Goal: Transaction & Acquisition: Purchase product/service

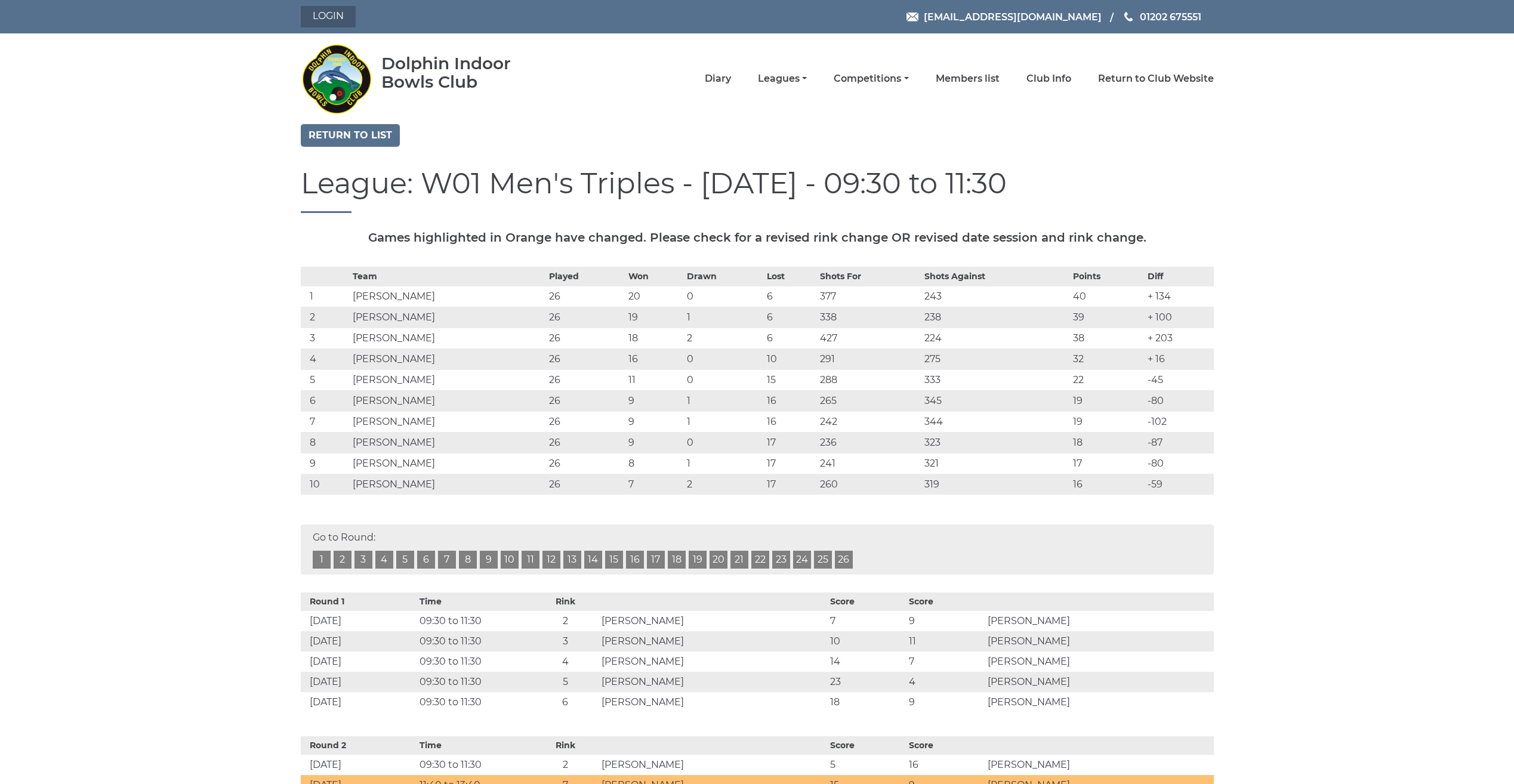
click at [315, 17] on link "Login" at bounding box center [328, 17] width 55 height 22
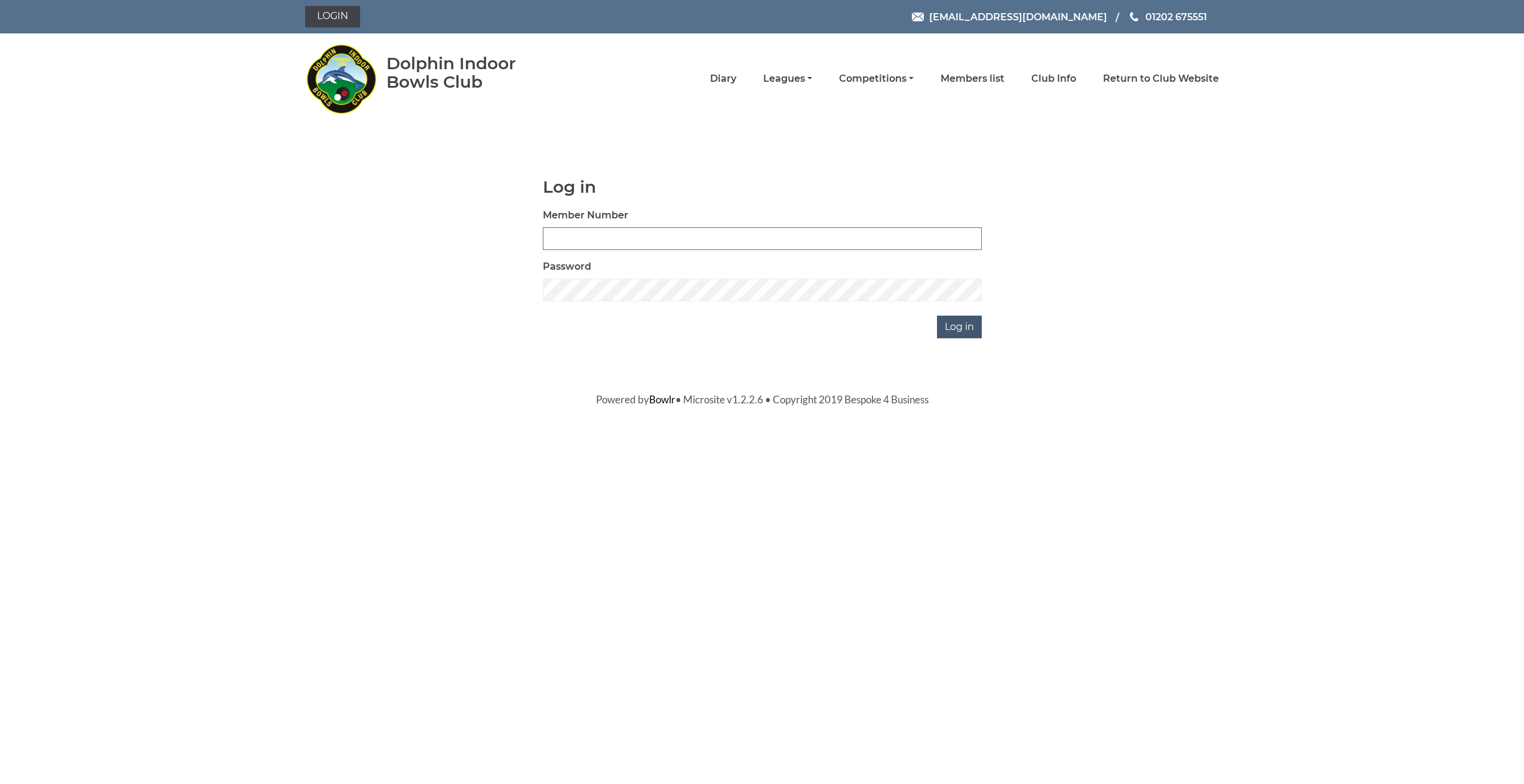
type input "3675"
click at [964, 326] on input "Log in" at bounding box center [960, 327] width 45 height 22
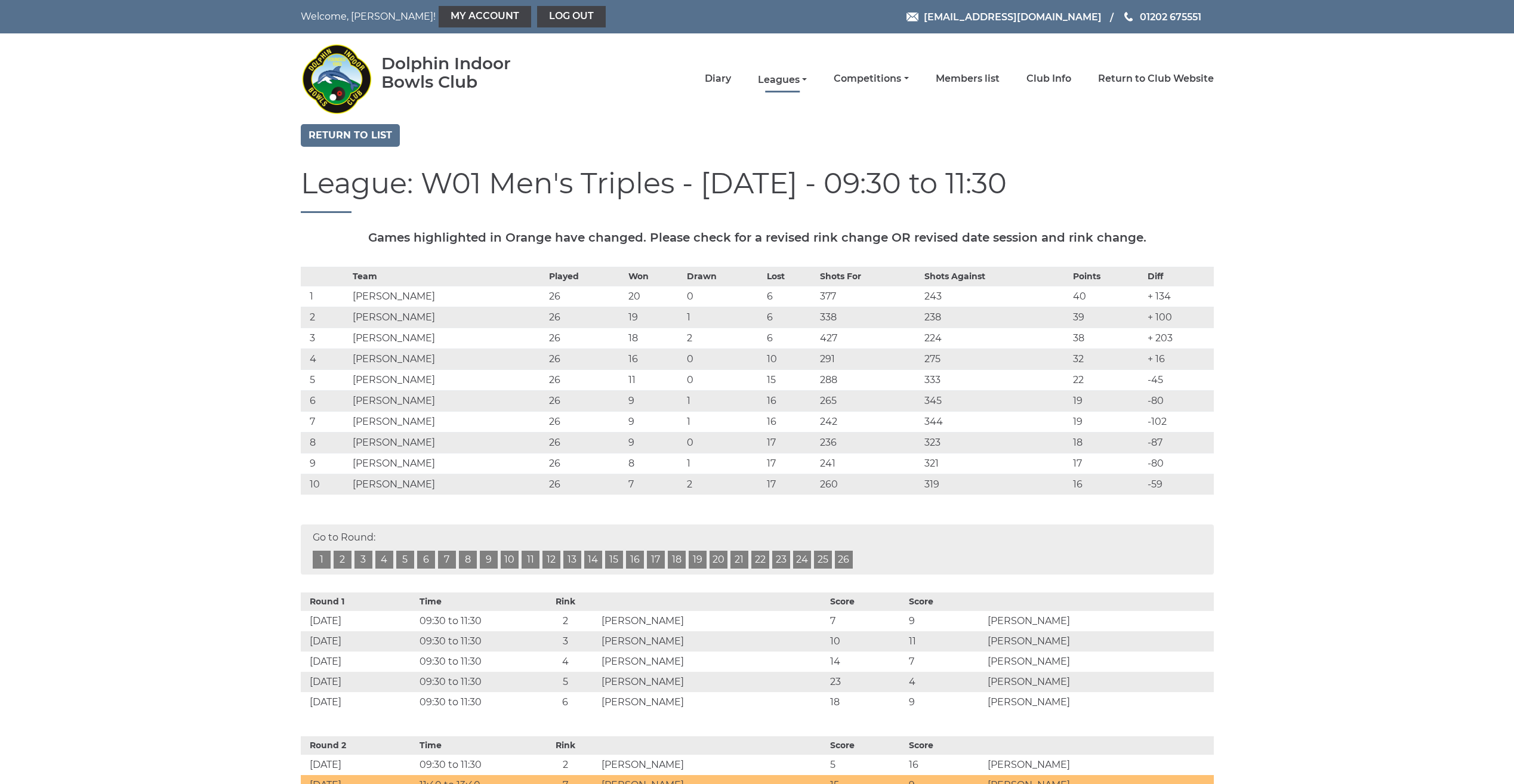
click at [777, 78] on link "Leagues" at bounding box center [782, 80] width 49 height 13
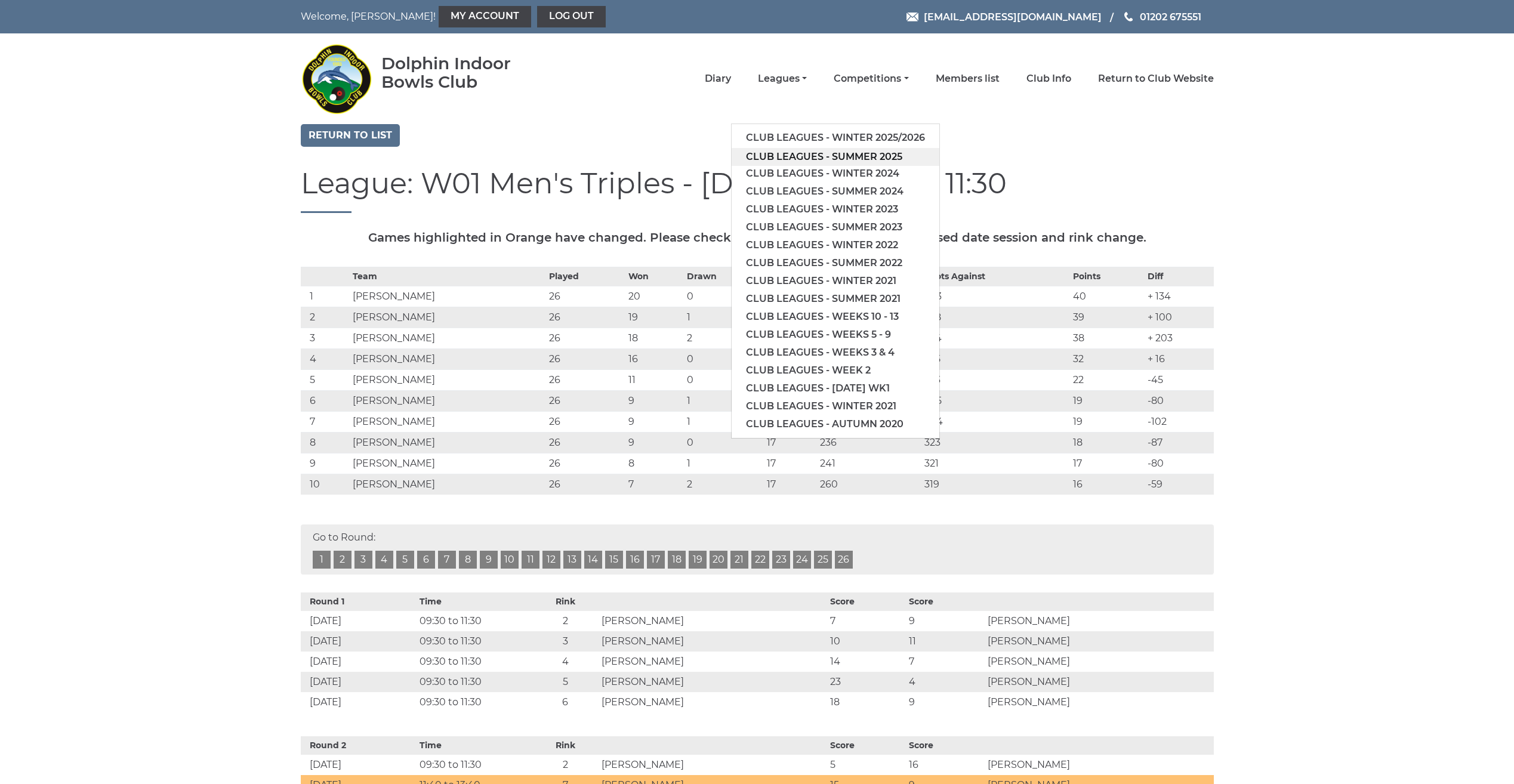
click at [779, 154] on link "Club leagues - Summer 2025" at bounding box center [836, 156] width 208 height 18
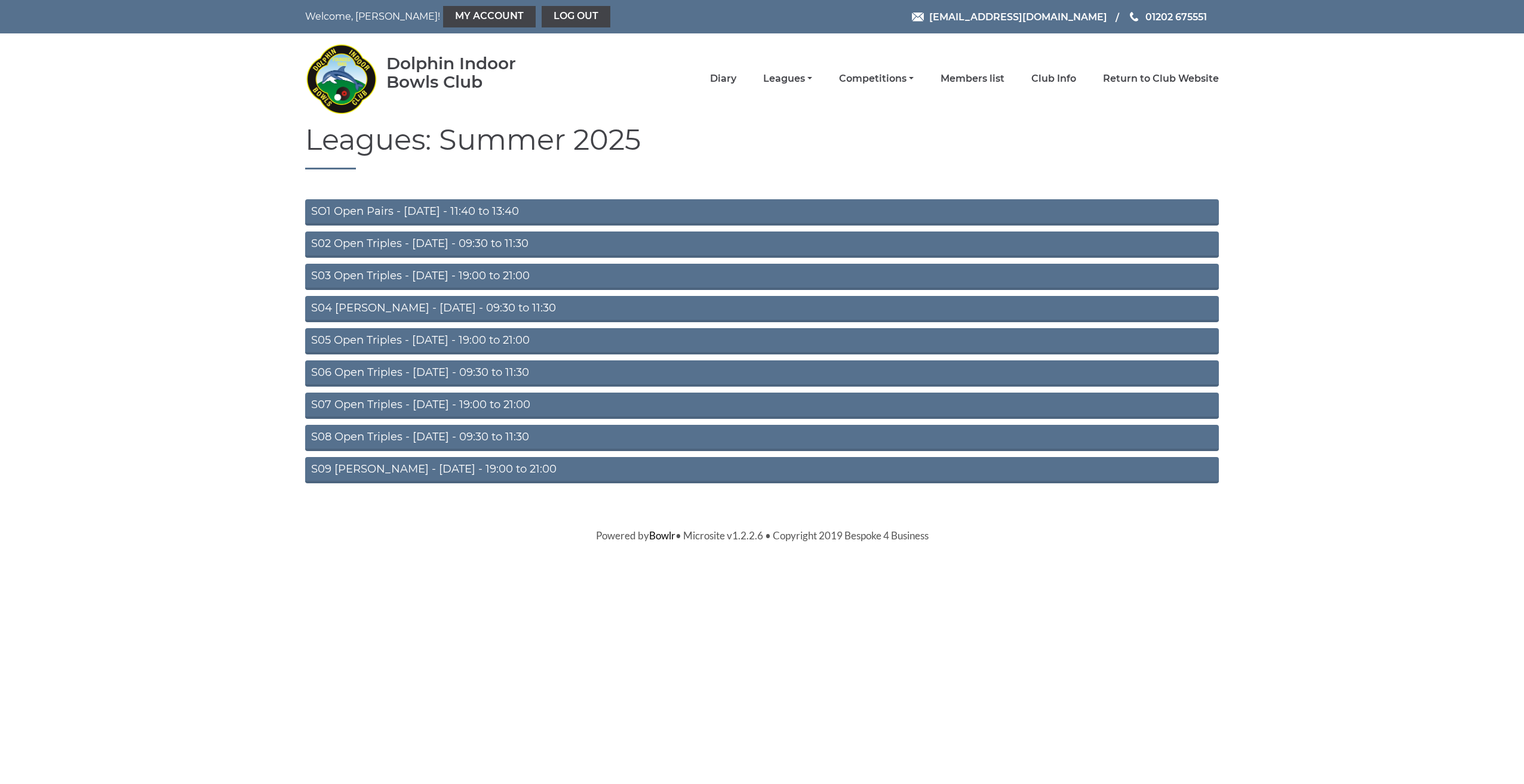
click at [482, 247] on link "S02 Open Triples - Tuesday - 09:30 to 11:30" at bounding box center [762, 245] width 914 height 26
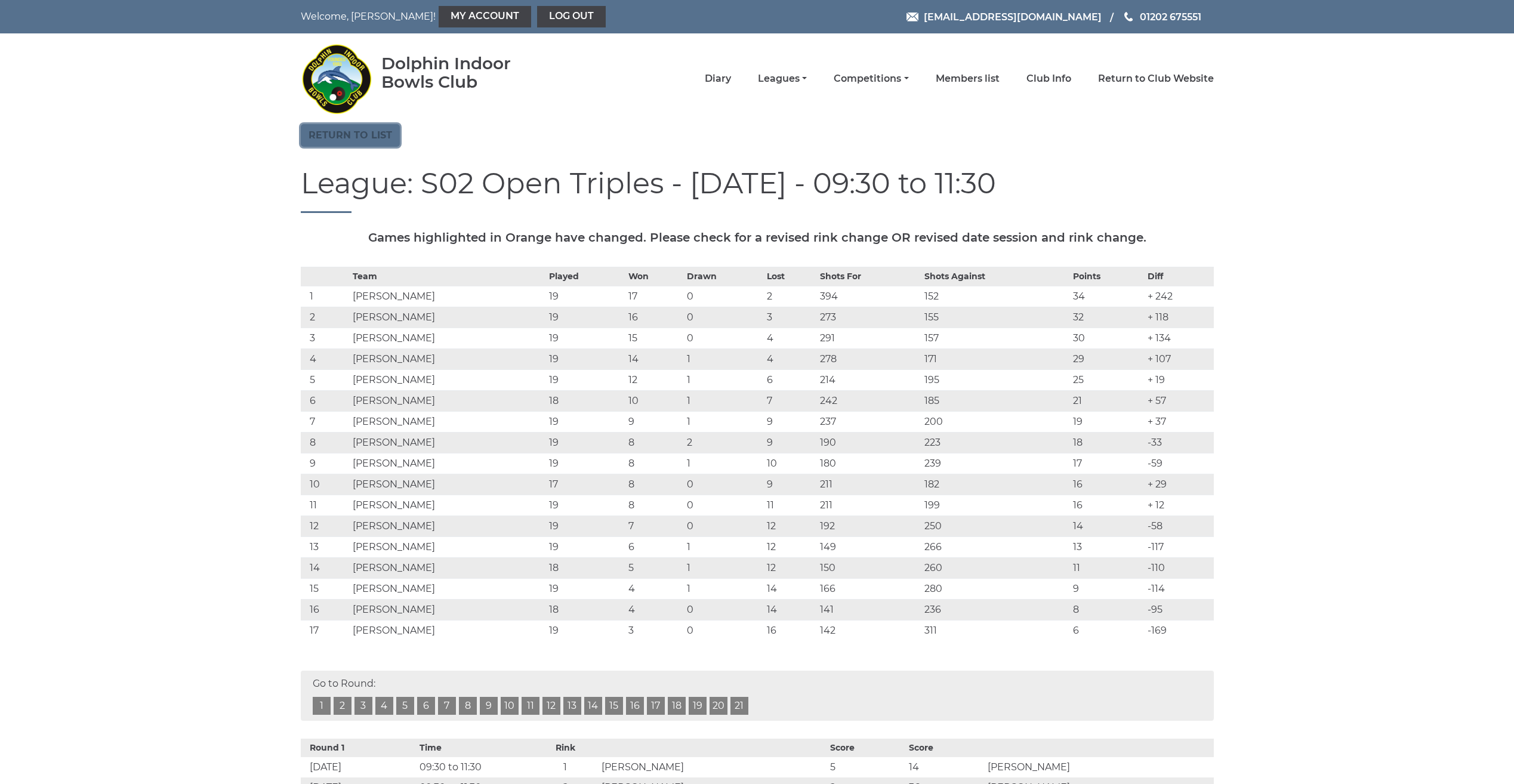
click at [334, 136] on link "Return to list" at bounding box center [350, 135] width 99 height 22
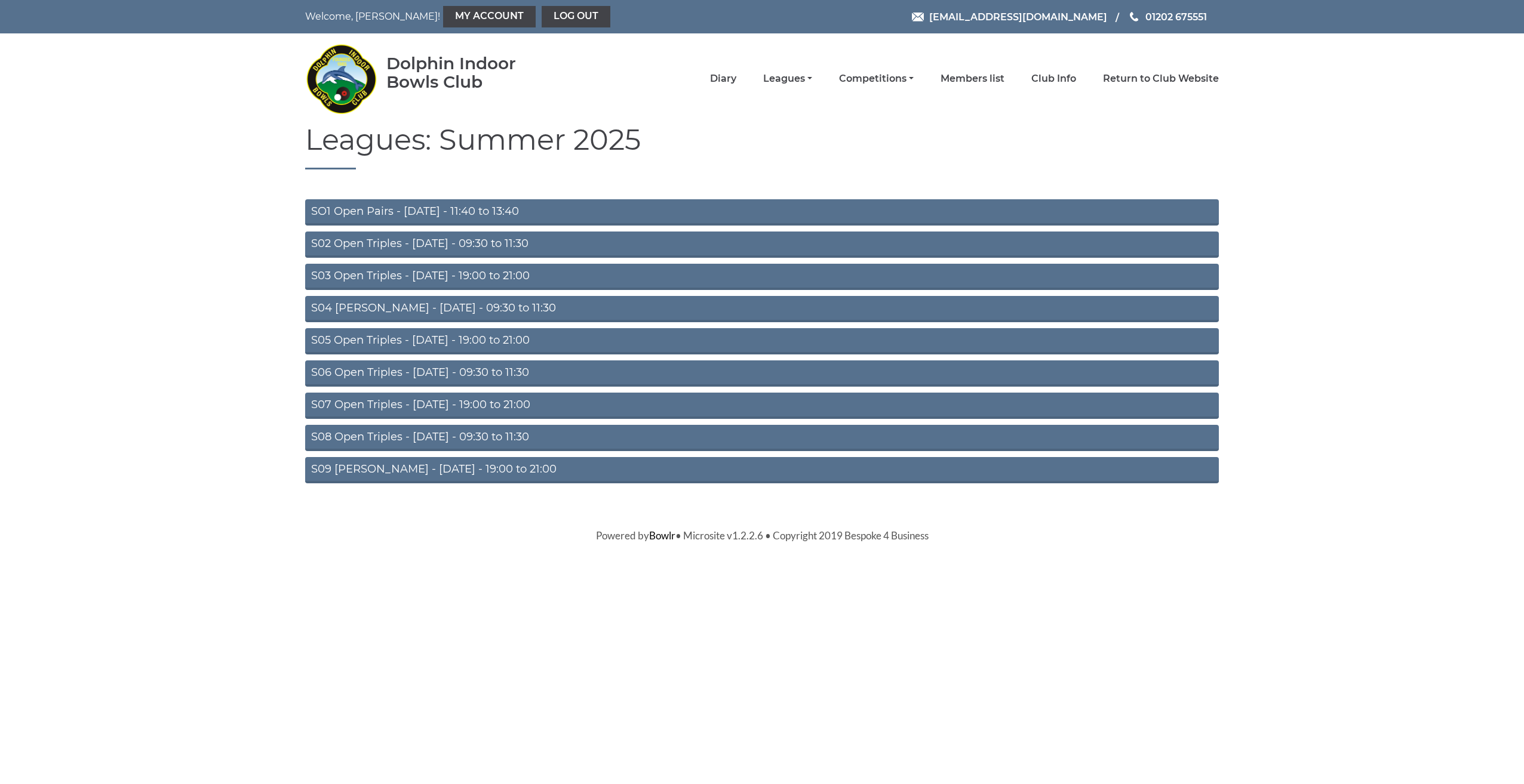
click at [387, 304] on link "S04 Aussie Pairs - Wednesday - 09:30 to 11:30" at bounding box center [762, 309] width 914 height 26
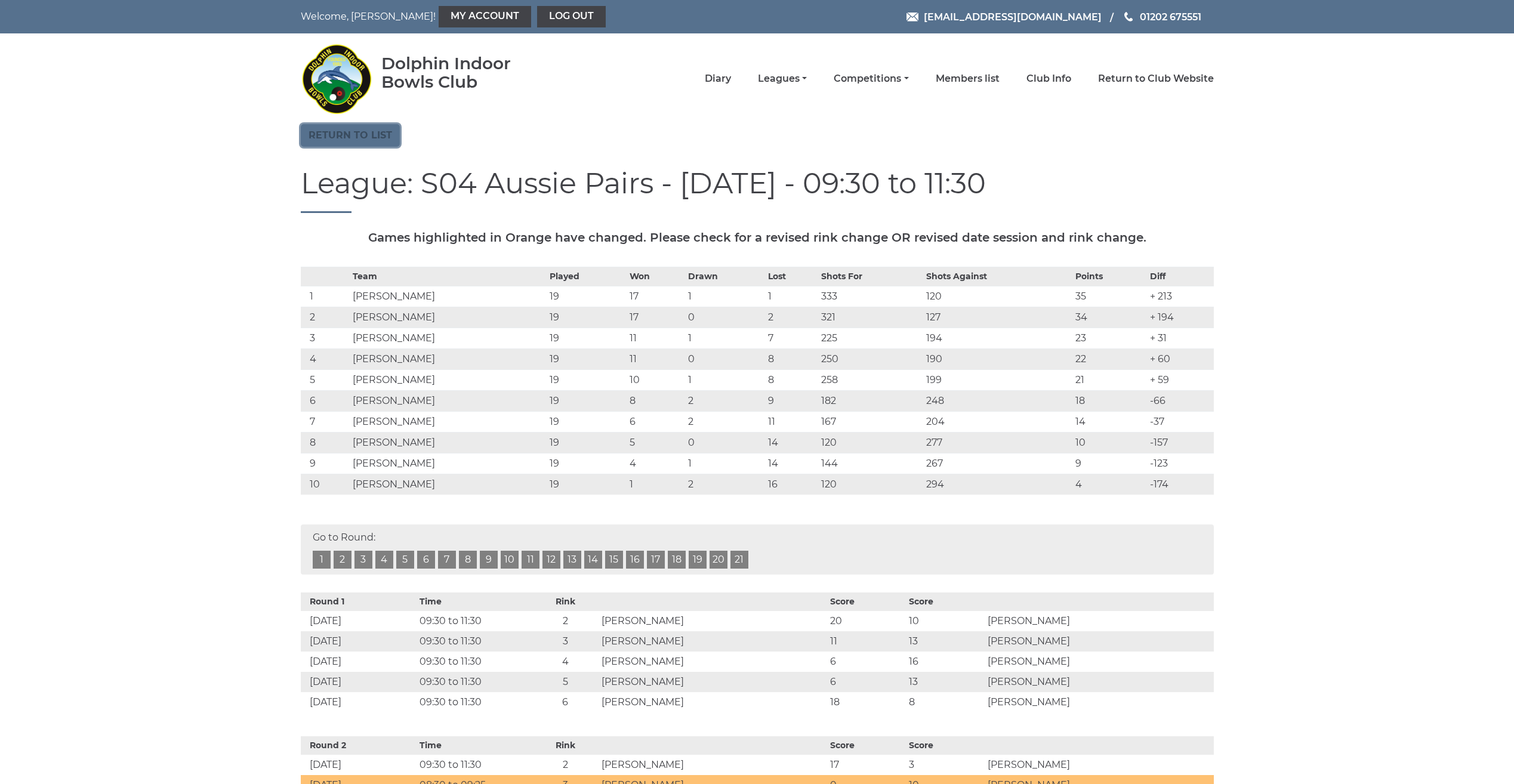
click at [389, 136] on link "Return to list" at bounding box center [350, 135] width 99 height 22
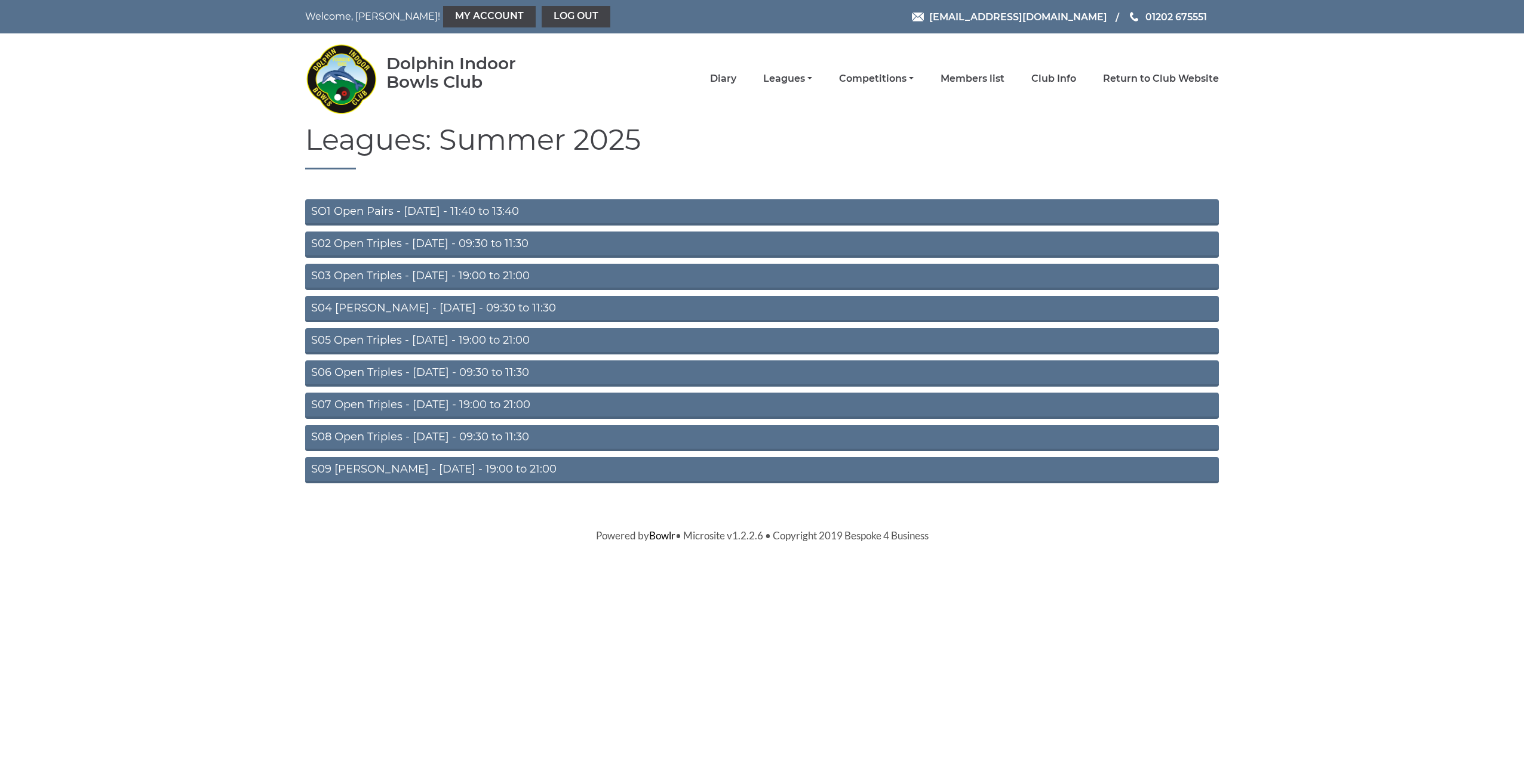
click at [440, 243] on link "S02 Open Triples - Tuesday - 09:30 to 11:30" at bounding box center [762, 245] width 914 height 26
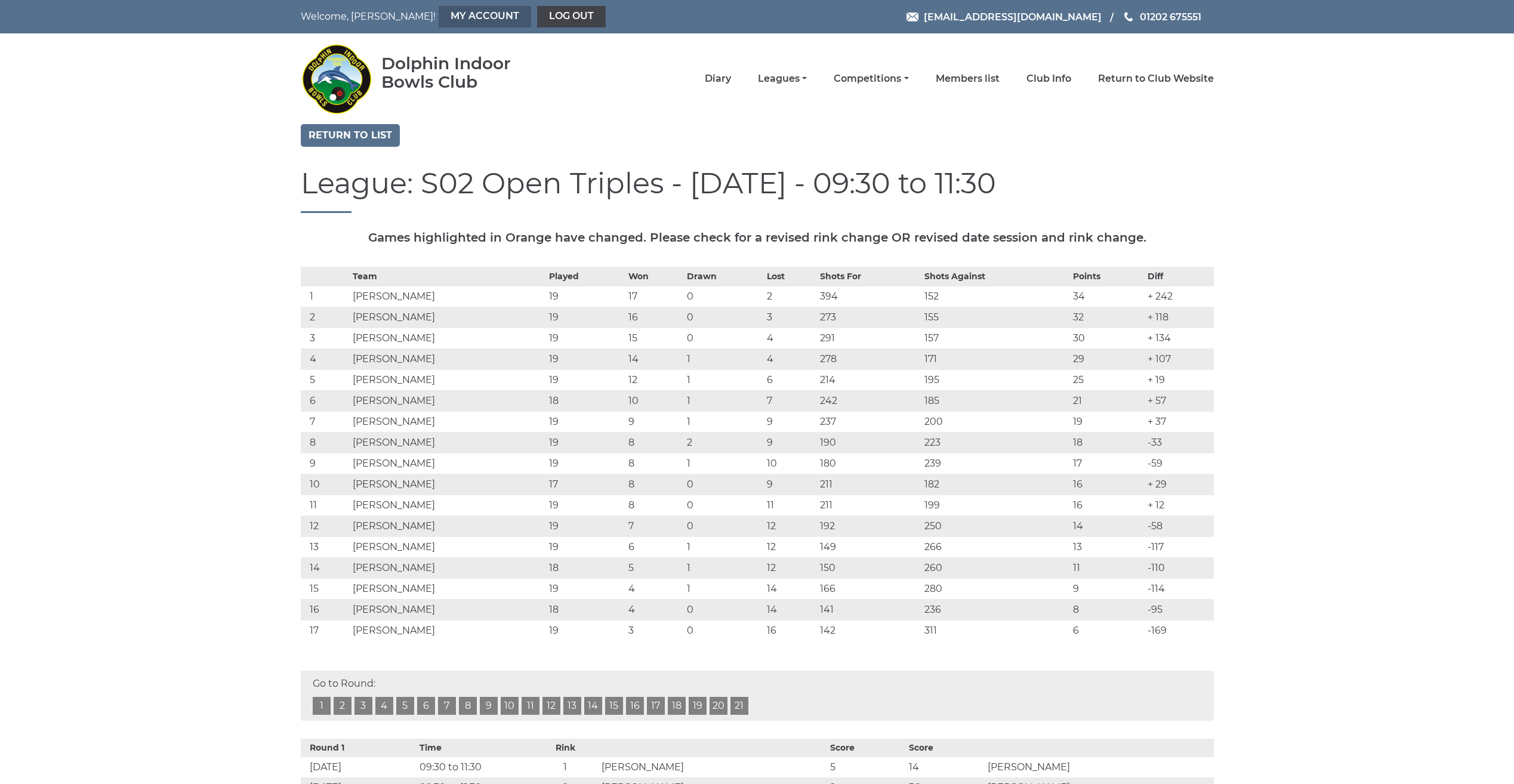
click at [441, 13] on link "My Account" at bounding box center [484, 17] width 92 height 22
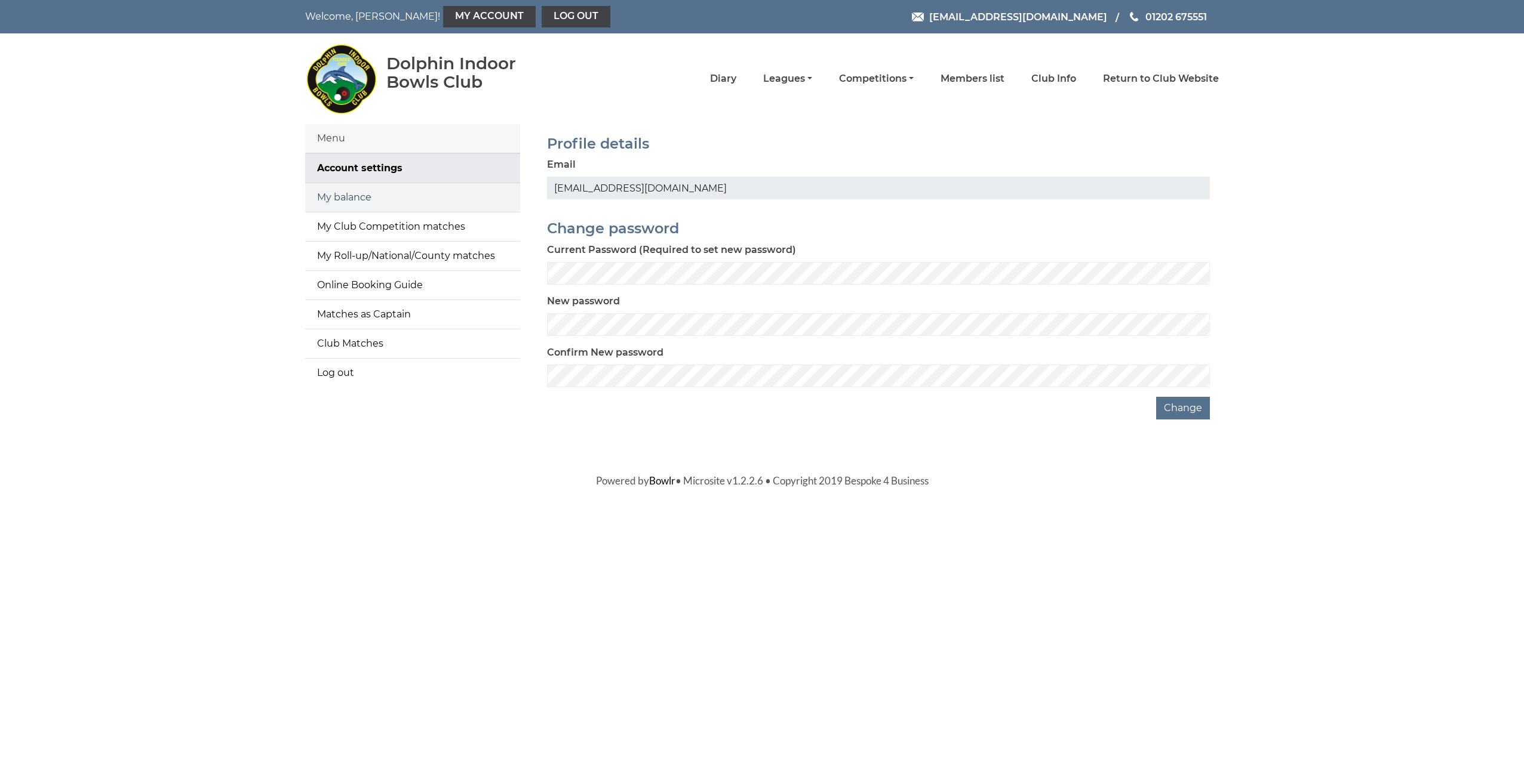
click at [368, 194] on link "My balance" at bounding box center [412, 198] width 215 height 29
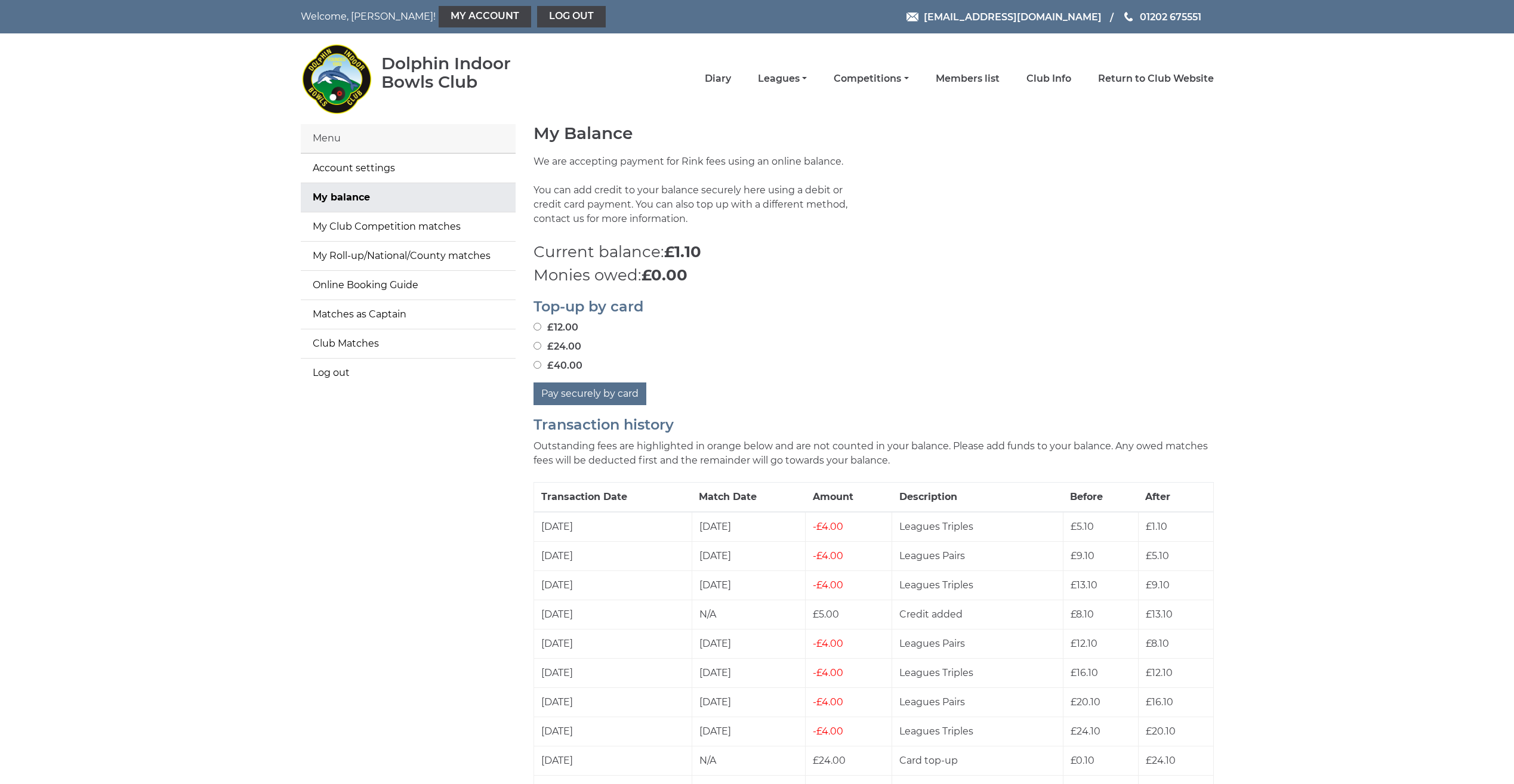
click at [538, 347] on input "£24.00" at bounding box center [538, 346] width 8 height 8
radio input "true"
click at [553, 389] on button "Pay securely by card" at bounding box center [590, 394] width 113 height 22
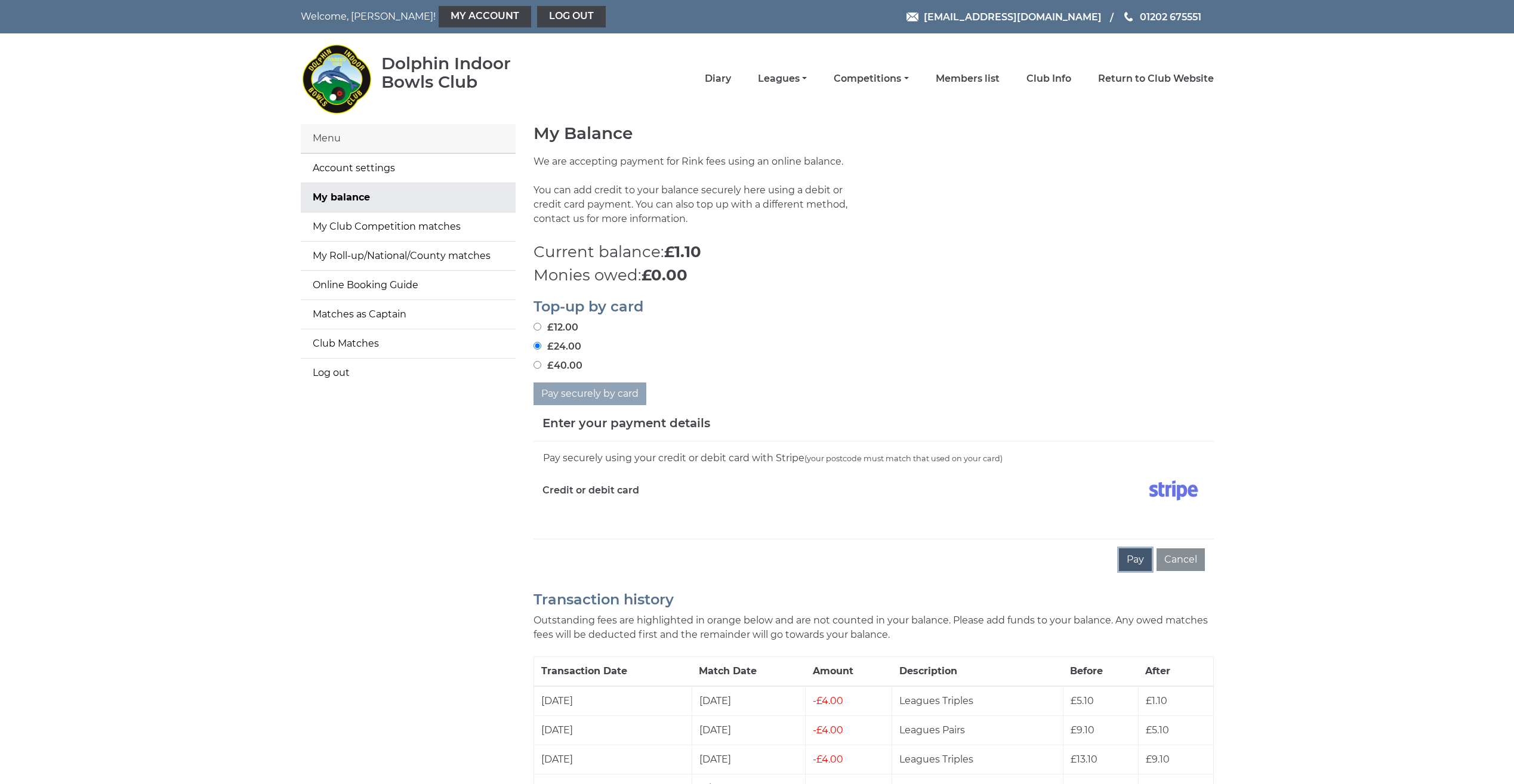
click at [1136, 558] on button "Pay" at bounding box center [1135, 559] width 33 height 22
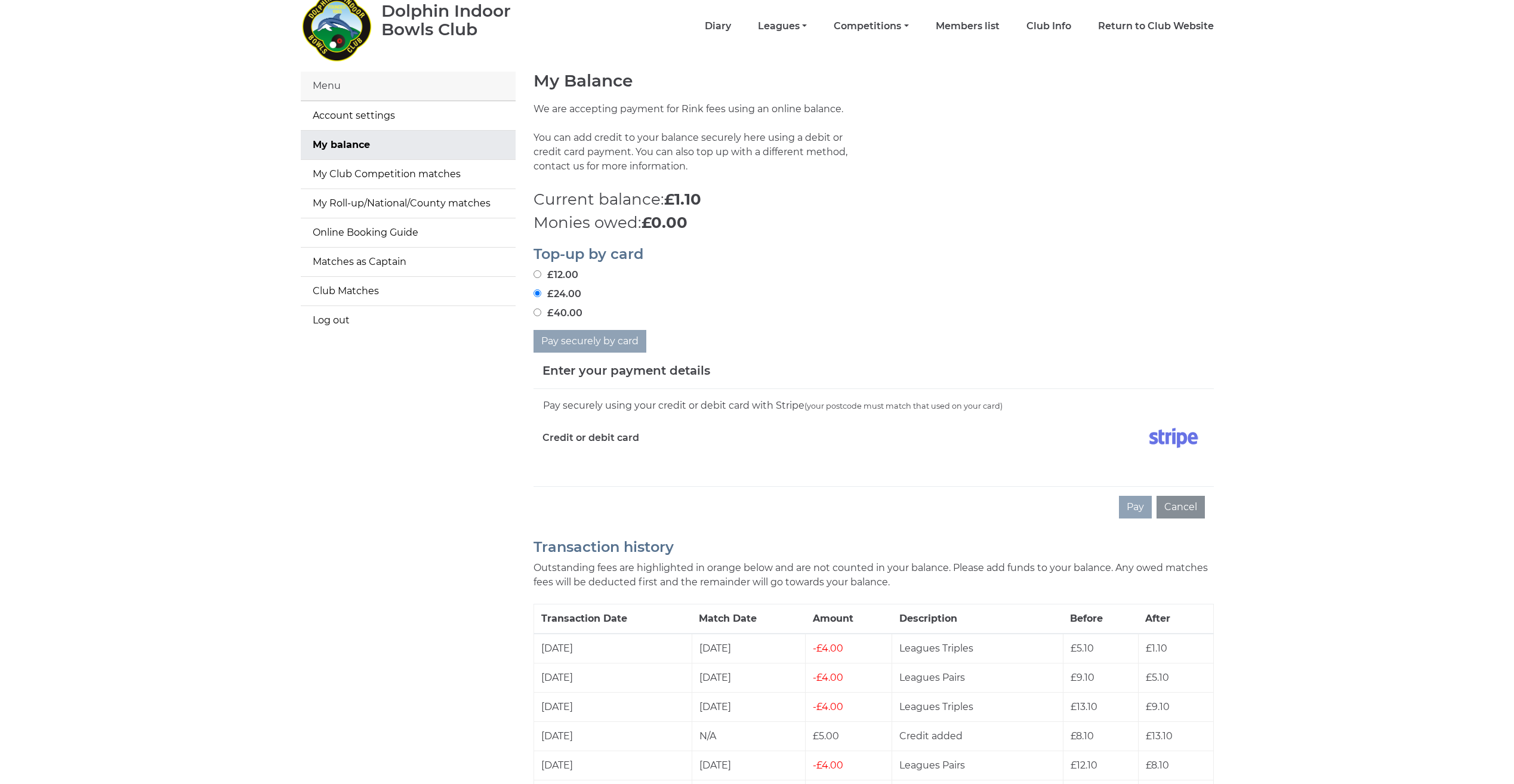
scroll to position [119, 0]
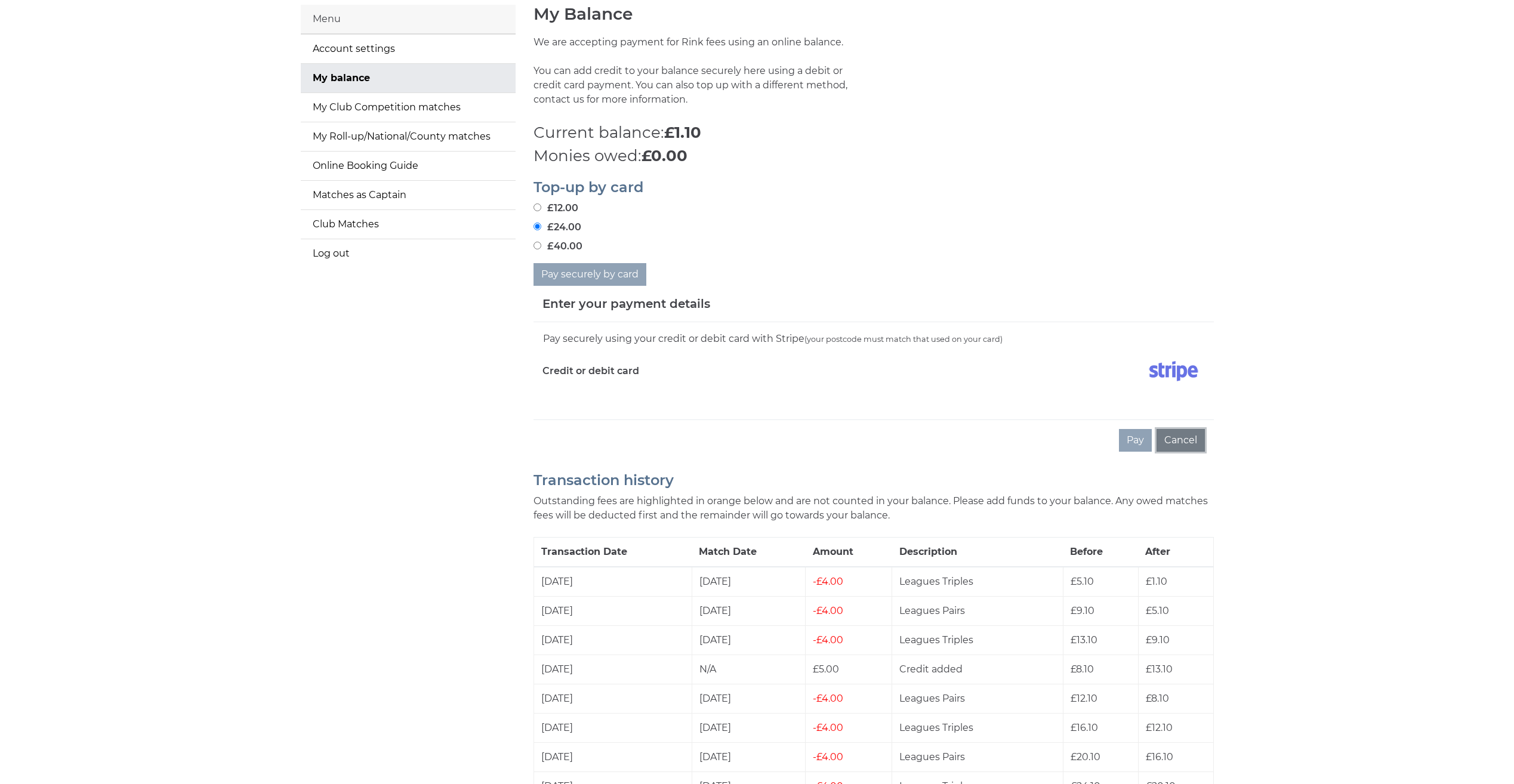
click at [1192, 440] on button "Cancel" at bounding box center [1181, 440] width 48 height 22
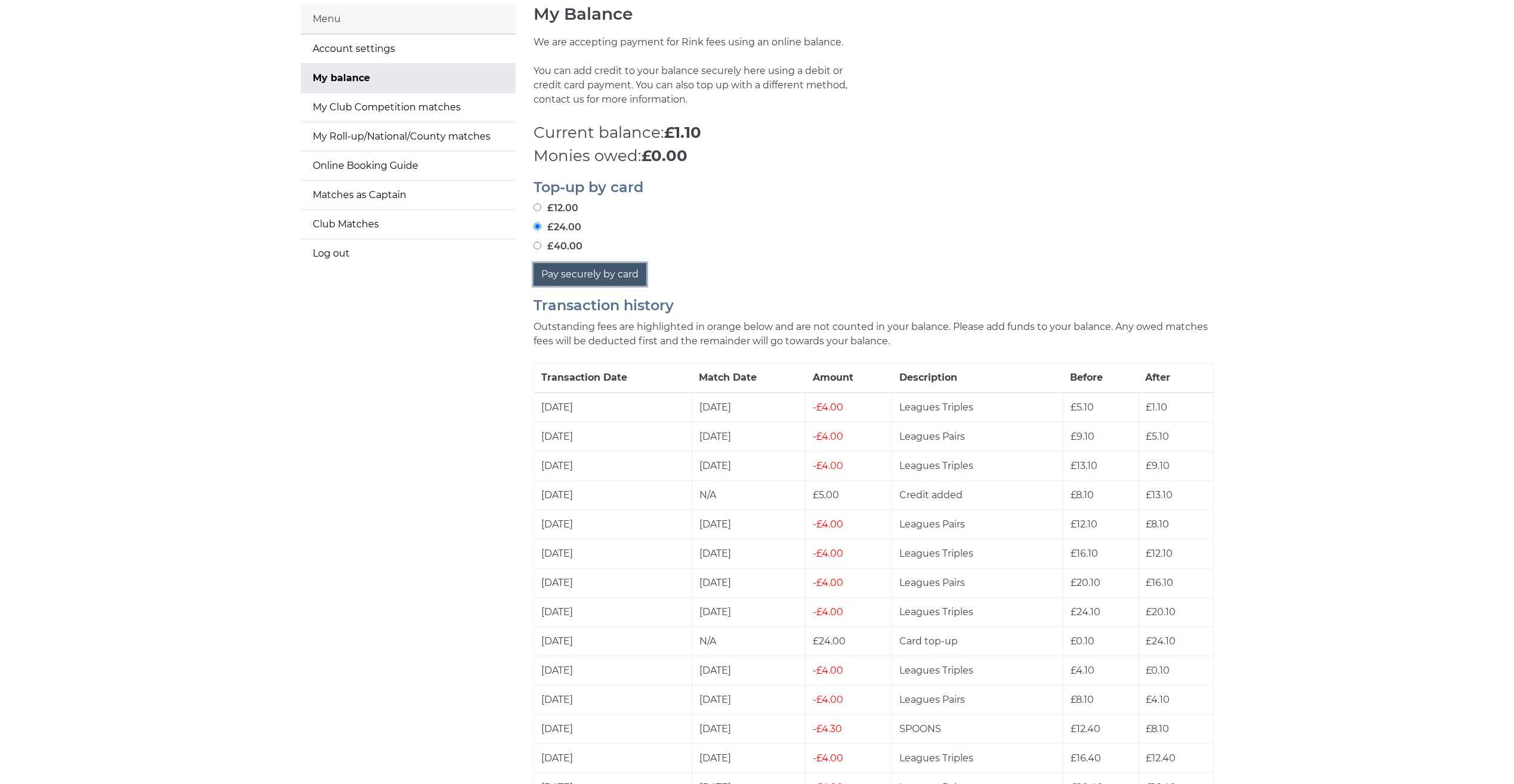
click at [606, 270] on button "Pay securely by card" at bounding box center [590, 274] width 113 height 22
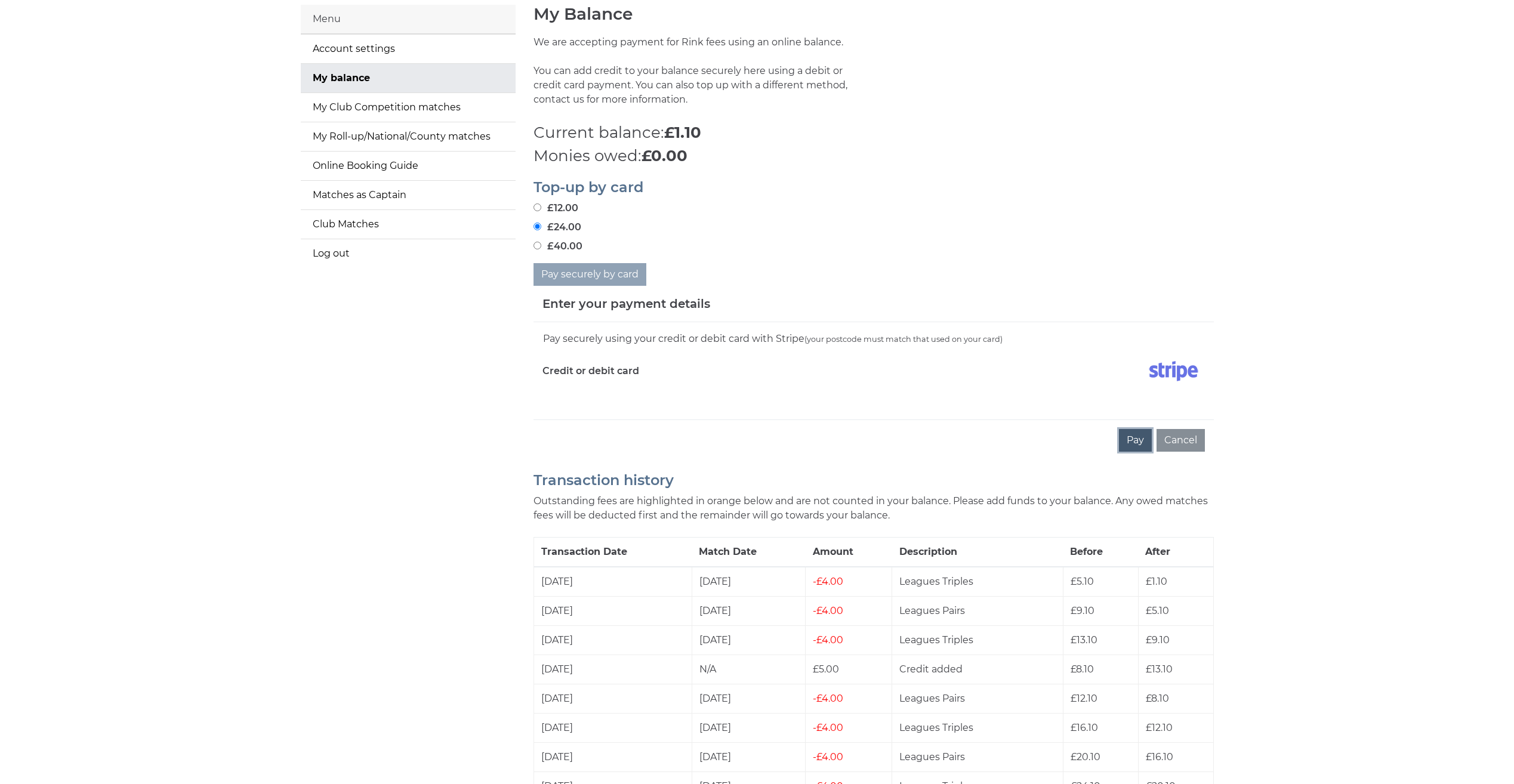
click at [1139, 441] on button "Pay" at bounding box center [1135, 440] width 33 height 22
